Goal: Navigation & Orientation: Go to known website

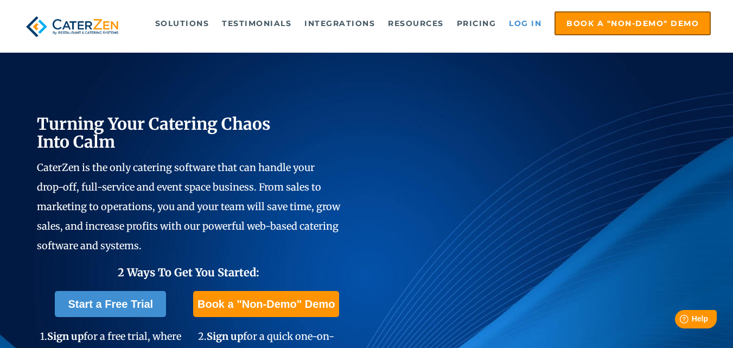
click at [527, 18] on link "Log in" at bounding box center [524, 23] width 43 height 22
click at [535, 24] on link "Log in" at bounding box center [524, 23] width 43 height 22
click at [523, 20] on link "Log in" at bounding box center [524, 23] width 43 height 22
